Goal: Transaction & Acquisition: Obtain resource

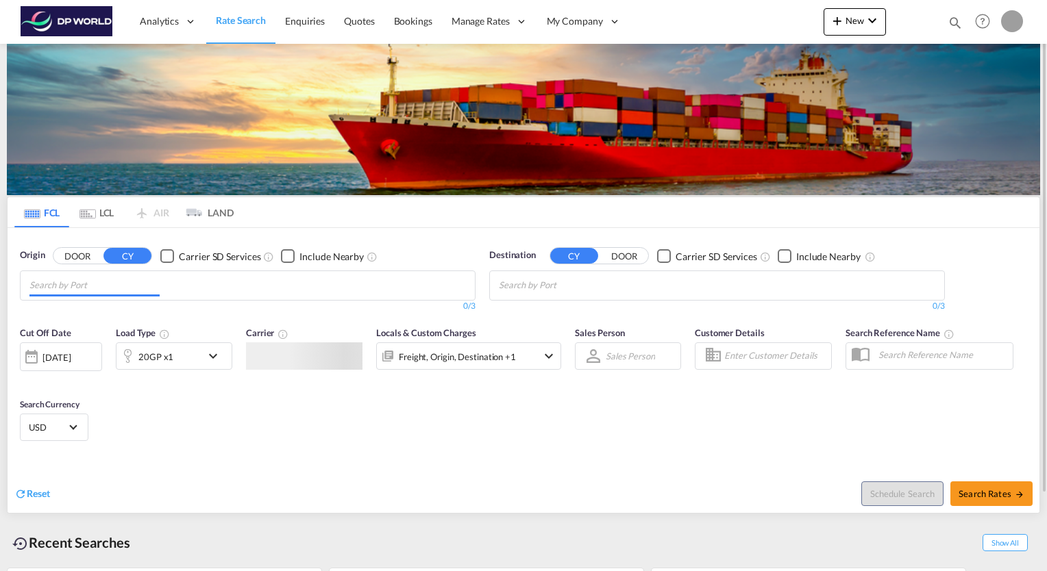
click at [136, 287] on input "Chips input." at bounding box center [94, 286] width 130 height 22
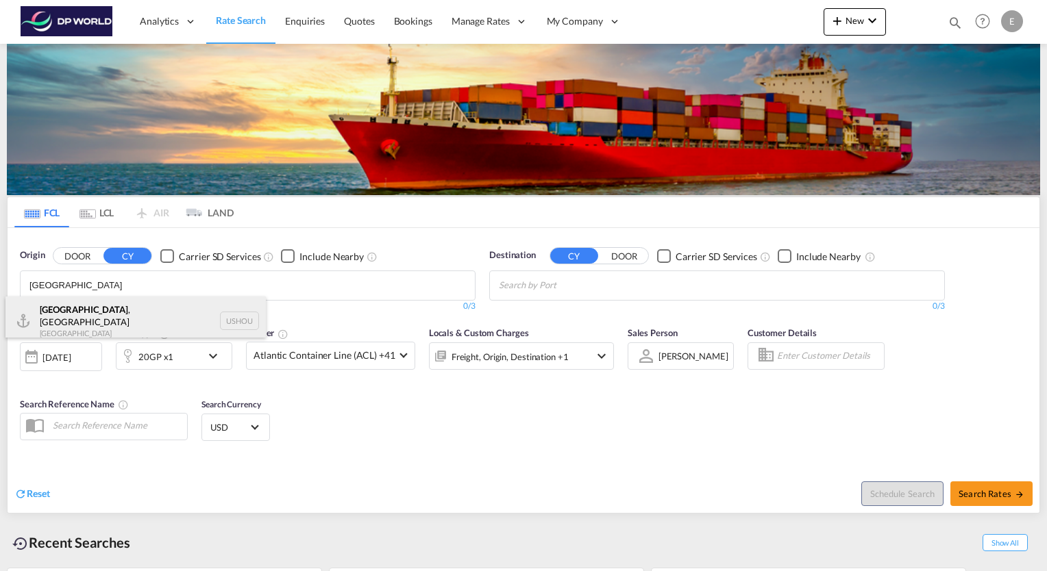
type input "[GEOGRAPHIC_DATA]"
click at [82, 312] on div "[GEOGRAPHIC_DATA] , [GEOGRAPHIC_DATA] [GEOGRAPHIC_DATA] USHOU" at bounding box center [135, 321] width 260 height 49
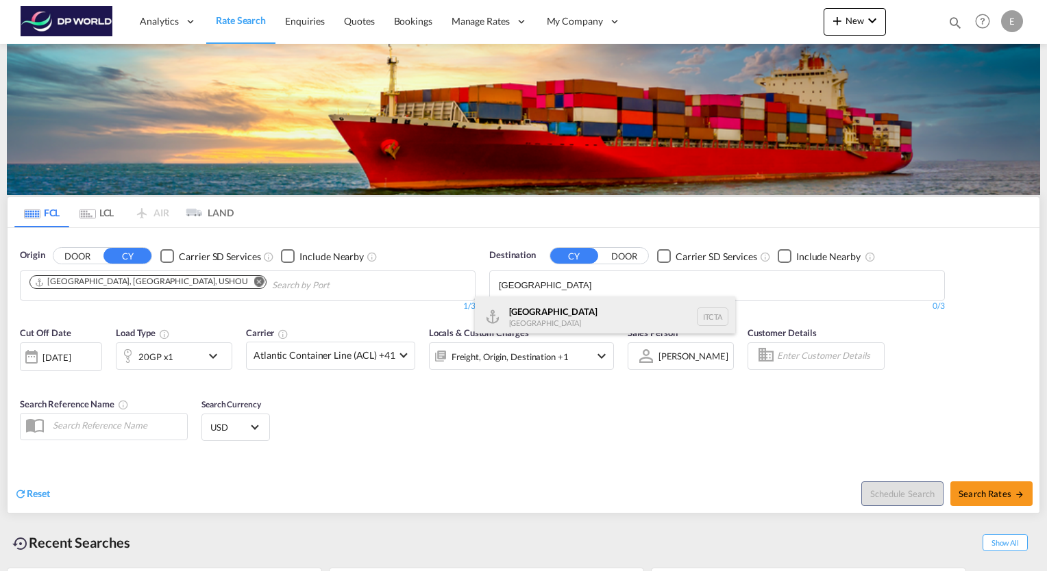
type input "[GEOGRAPHIC_DATA]"
click at [545, 312] on div "Catania [GEOGRAPHIC_DATA] ITCTA" at bounding box center [605, 317] width 260 height 41
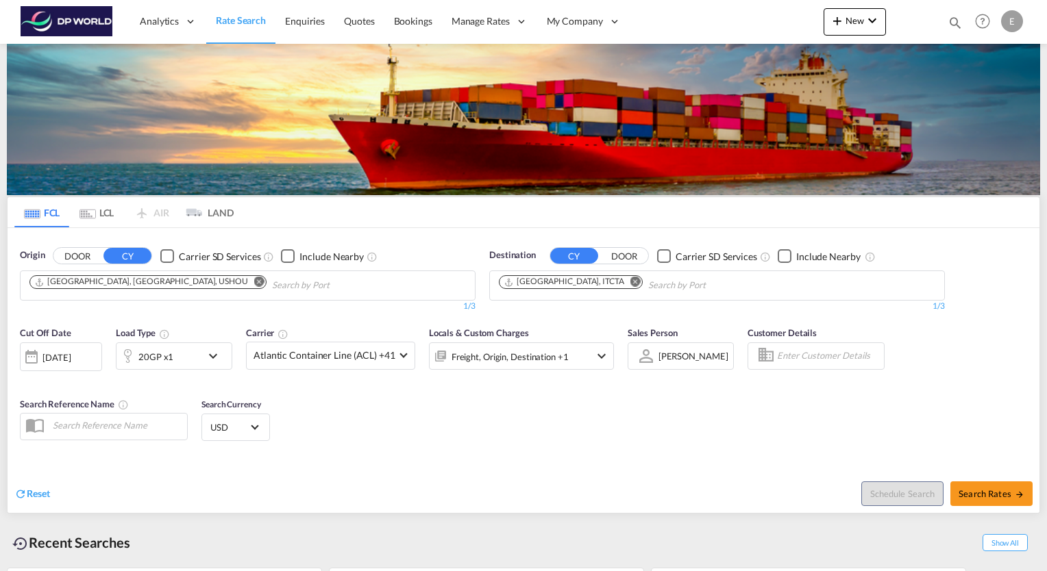
click at [216, 355] on md-icon "icon-chevron-down" at bounding box center [216, 356] width 23 height 16
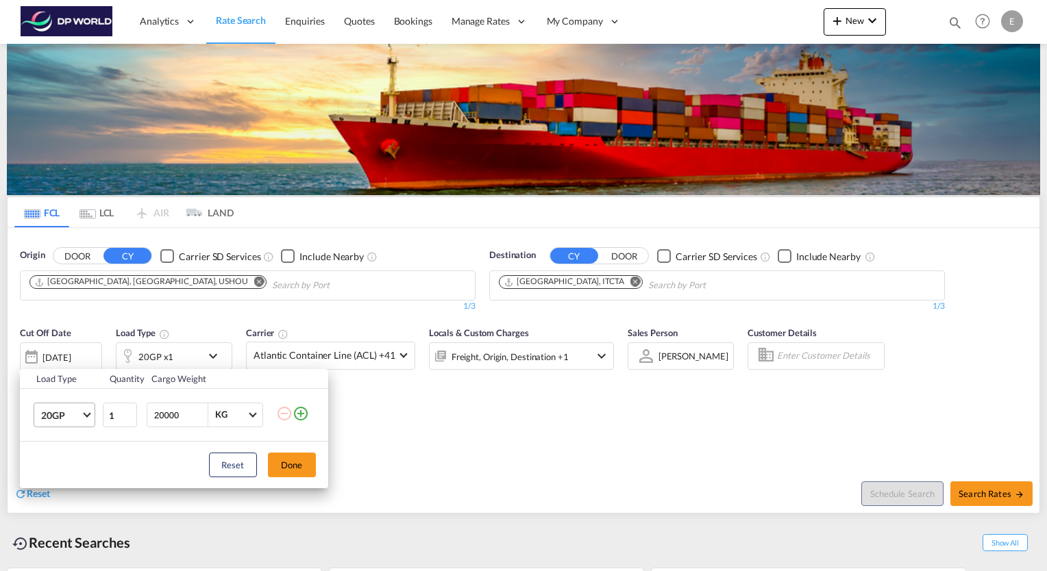
click at [86, 416] on span "Choose: \a20GP" at bounding box center [87, 414] width 8 height 8
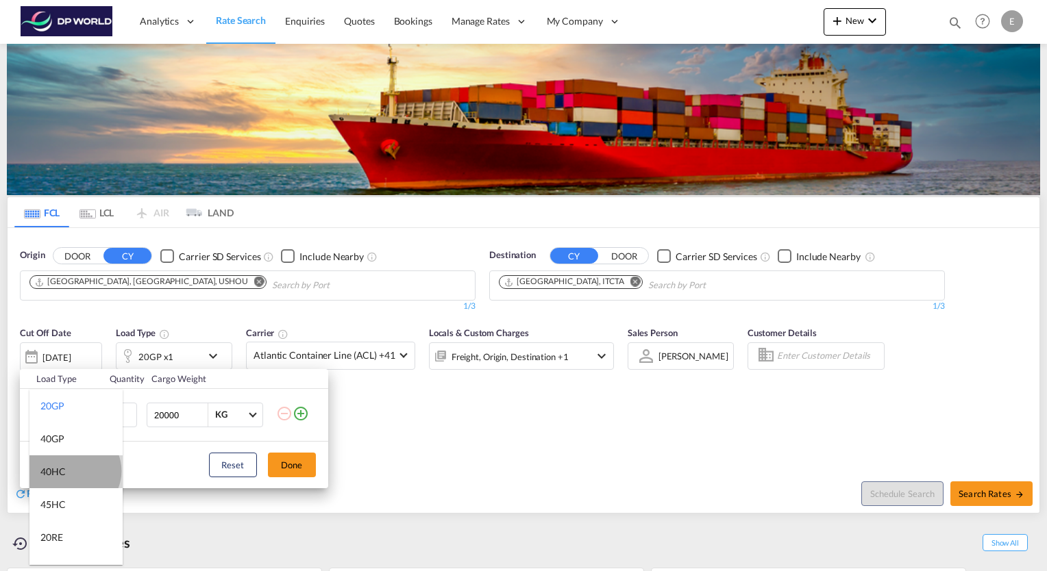
click at [74, 471] on md-option "40HC" at bounding box center [75, 471] width 93 height 33
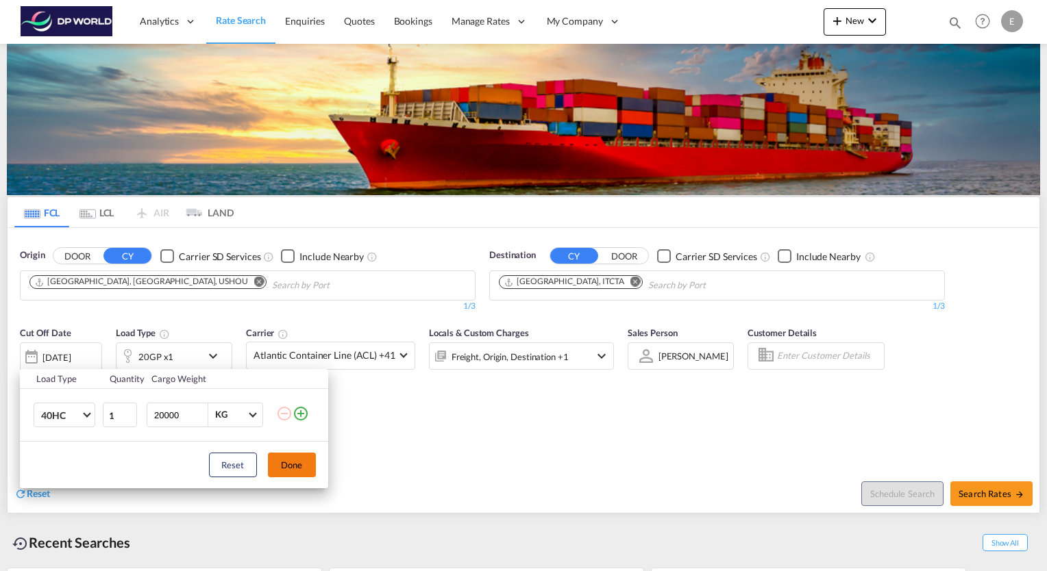
click at [290, 472] on button "Done" at bounding box center [292, 465] width 48 height 25
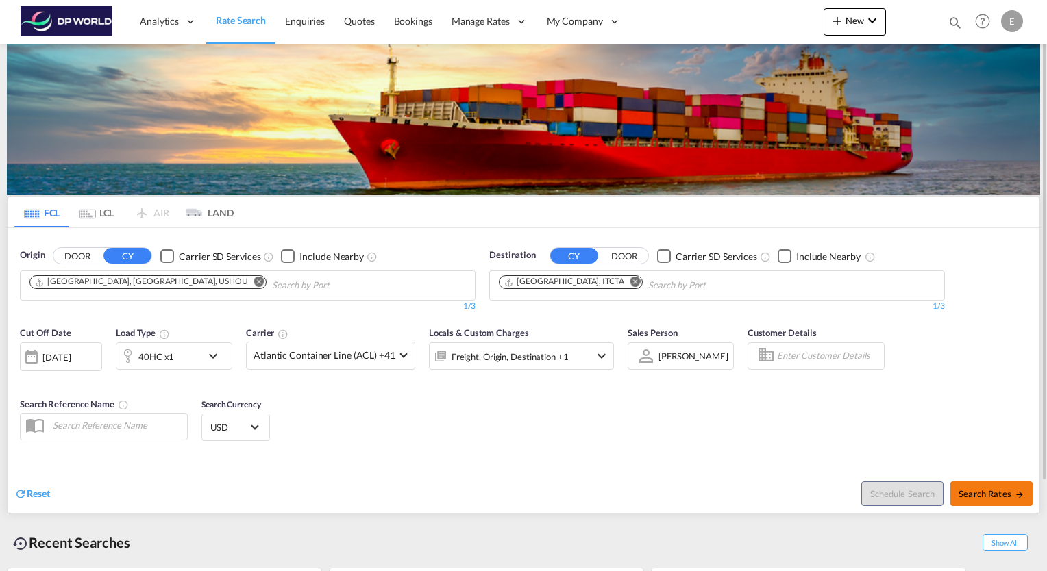
click at [1005, 492] on span "Search Rates" at bounding box center [991, 493] width 66 height 11
type input "USHOU to ITCTA / [DATE]"
